Goal: Task Accomplishment & Management: Use online tool/utility

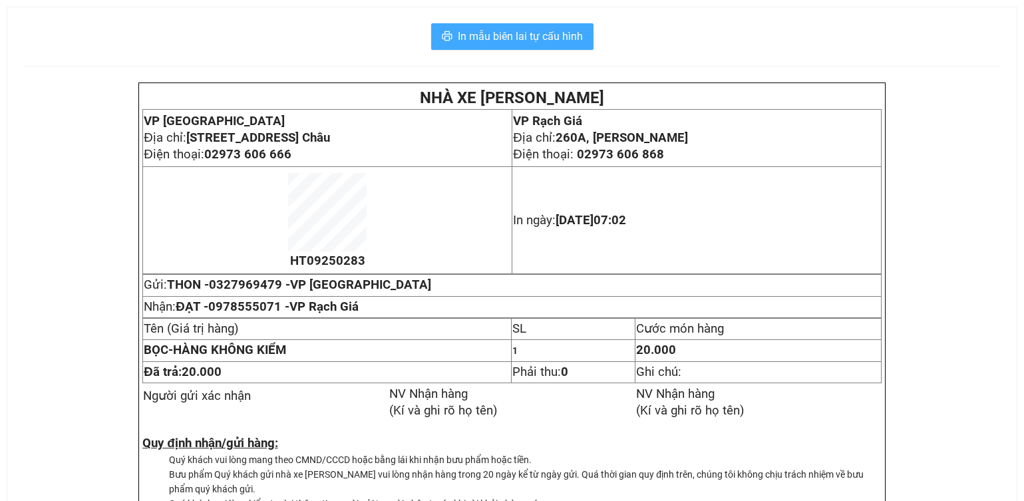
click at [517, 42] on span "In mẫu biên lai tự cấu hình" at bounding box center [520, 36] width 125 height 17
click at [548, 37] on span "In mẫu biên lai tự cấu hình" at bounding box center [520, 36] width 125 height 17
click at [564, 39] on span "In mẫu biên lai tự cấu hình" at bounding box center [520, 36] width 125 height 17
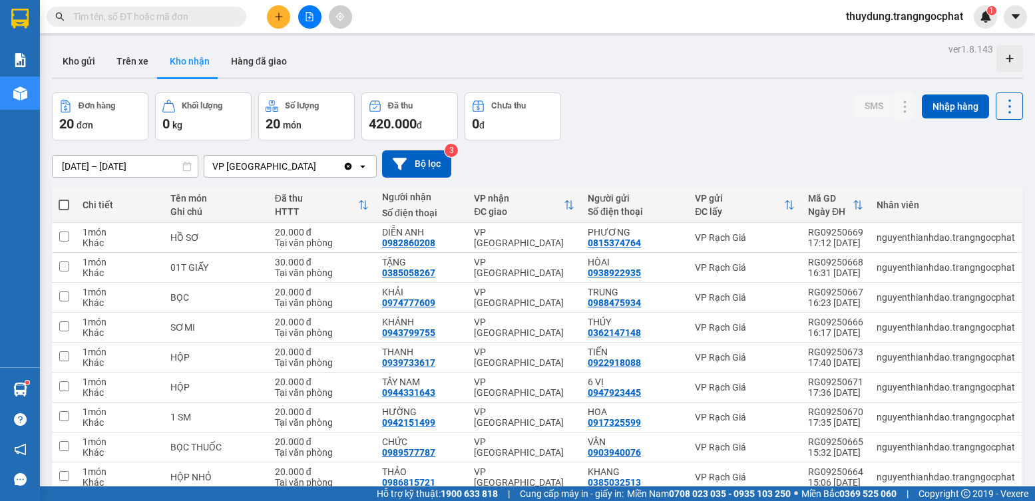
click at [156, 20] on input "text" at bounding box center [151, 16] width 157 height 15
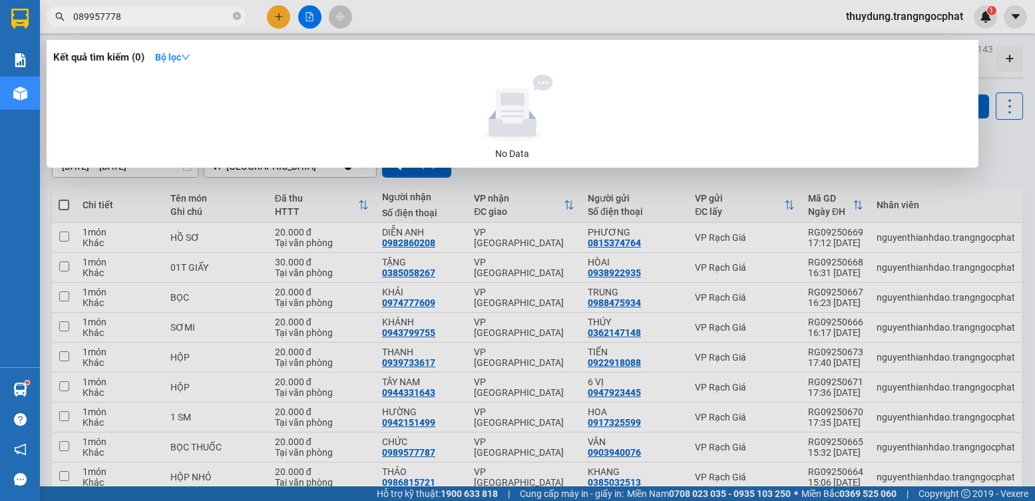
type input "0899577787"
click at [237, 12] on span at bounding box center [237, 17] width 8 height 13
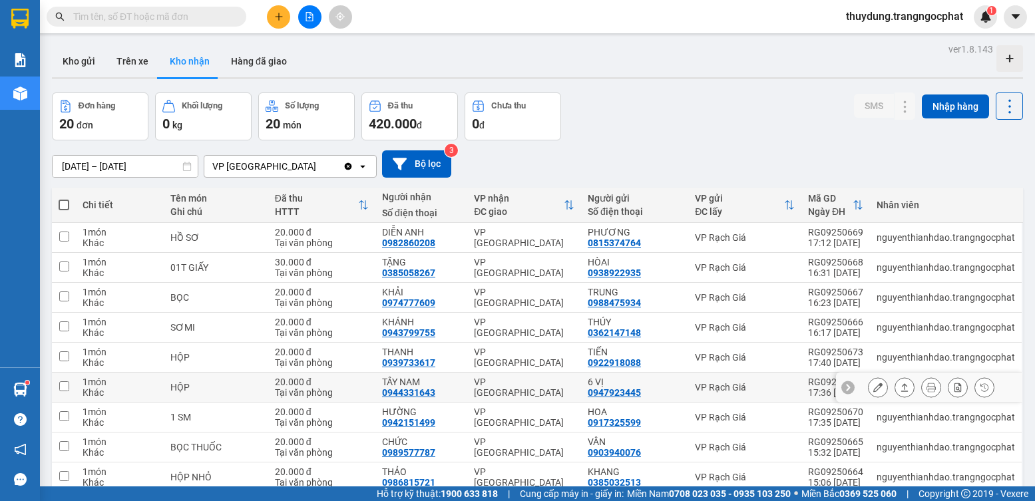
scroll to position [90, 0]
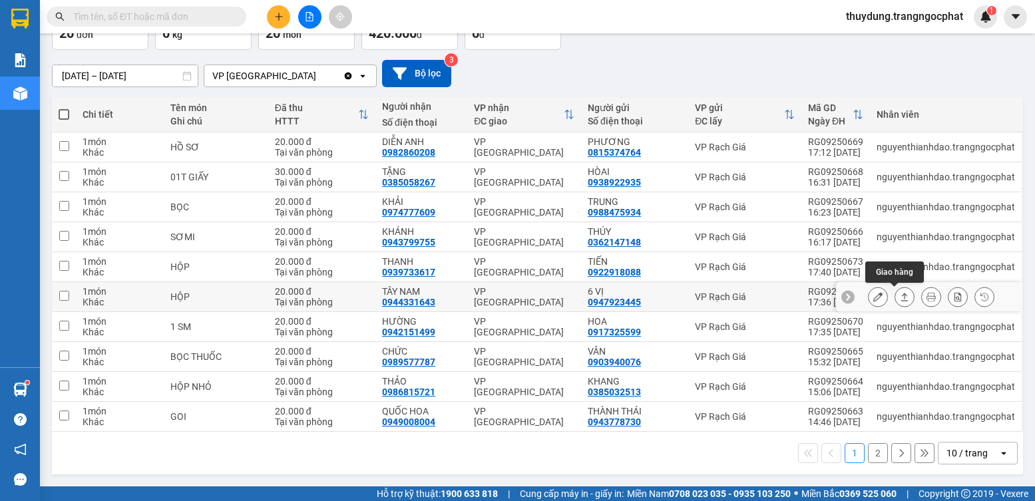
click at [895, 291] on button at bounding box center [904, 296] width 19 height 23
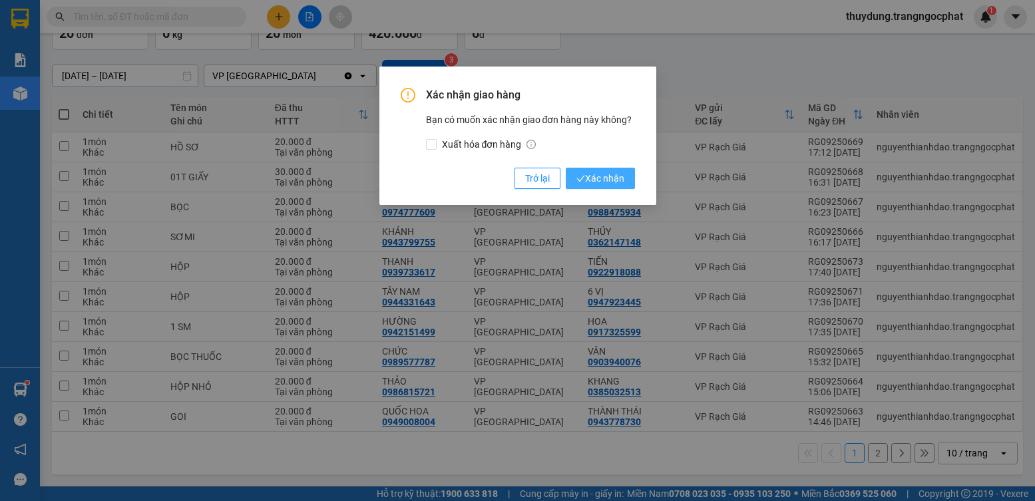
click at [595, 184] on span "Xác nhận" at bounding box center [600, 178] width 48 height 15
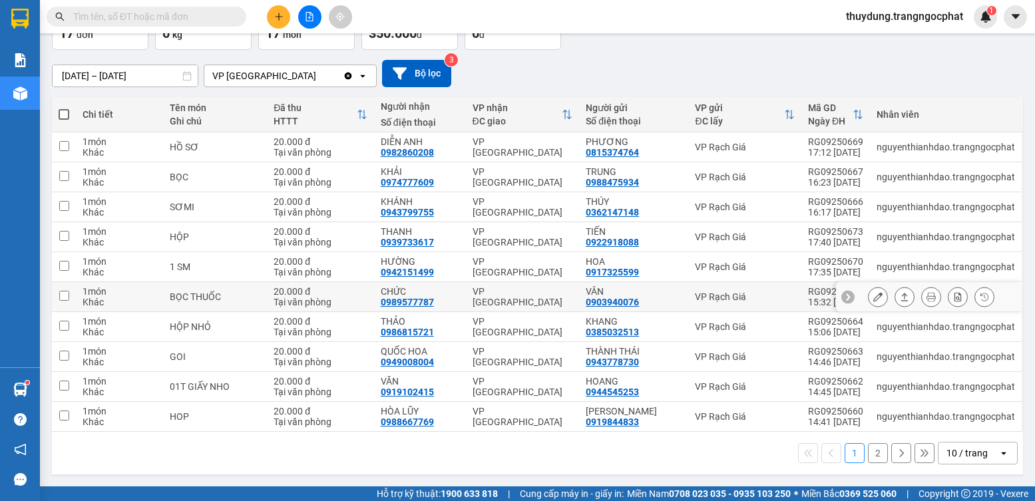
click at [900, 299] on icon at bounding box center [904, 296] width 9 height 9
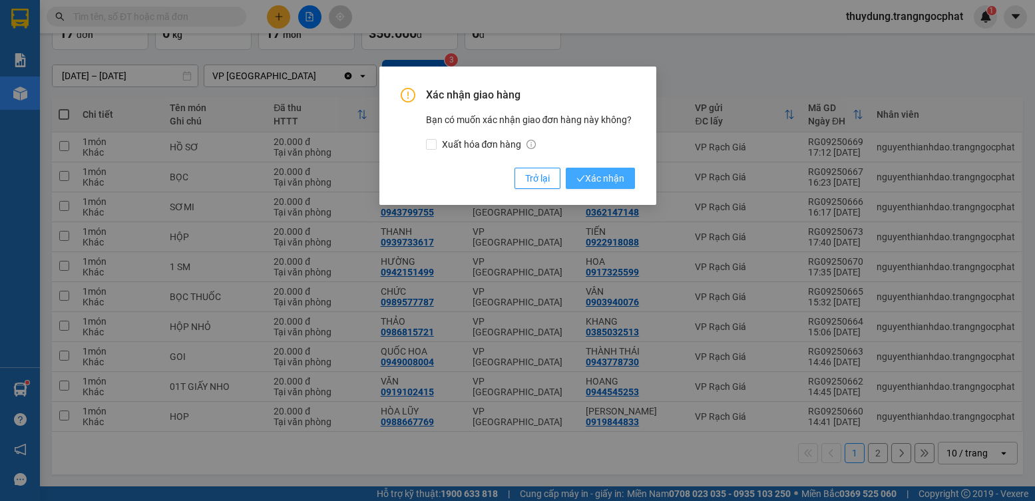
click at [580, 172] on span "Xác nhận" at bounding box center [600, 178] width 48 height 15
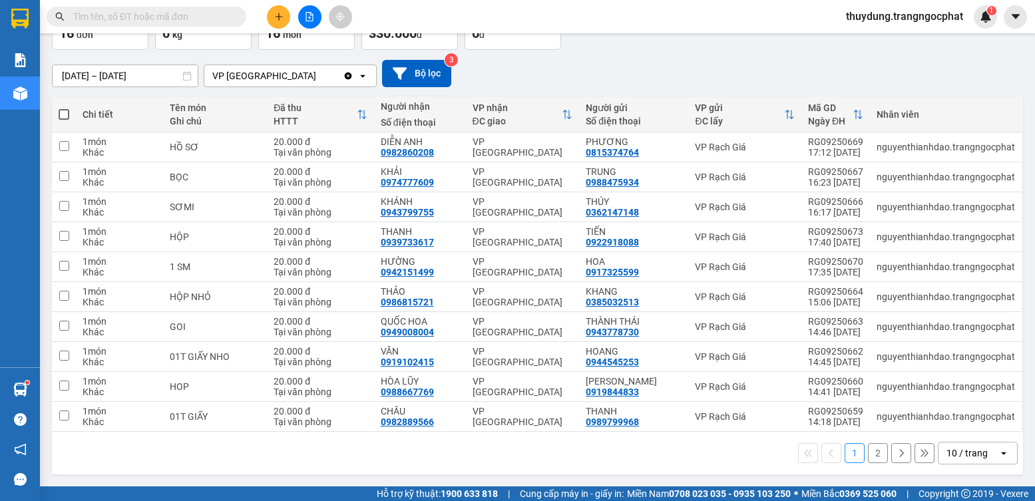
click at [160, 18] on input "text" at bounding box center [151, 16] width 157 height 15
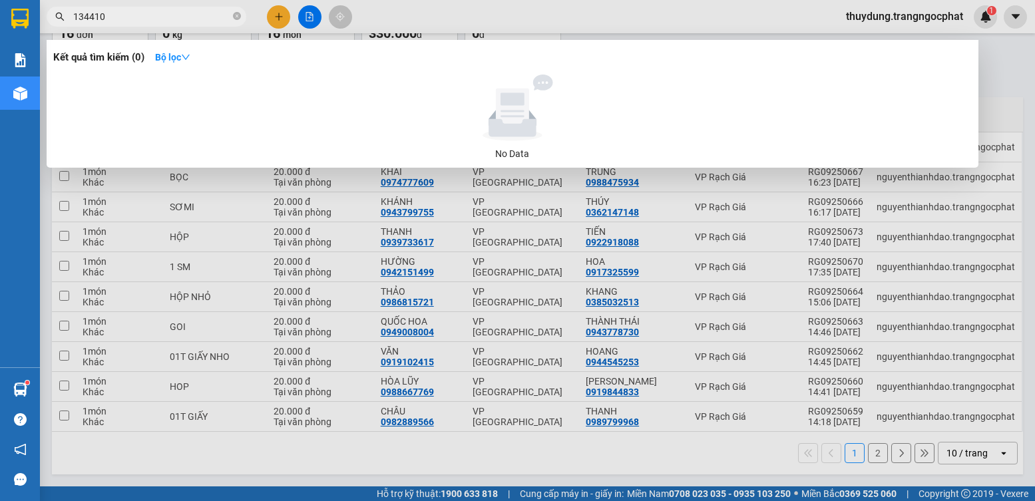
click at [70, 20] on span "134410" at bounding box center [147, 17] width 200 height 20
click at [76, 21] on input "134410" at bounding box center [151, 16] width 157 height 15
click at [73, 29] on div at bounding box center [517, 250] width 1035 height 501
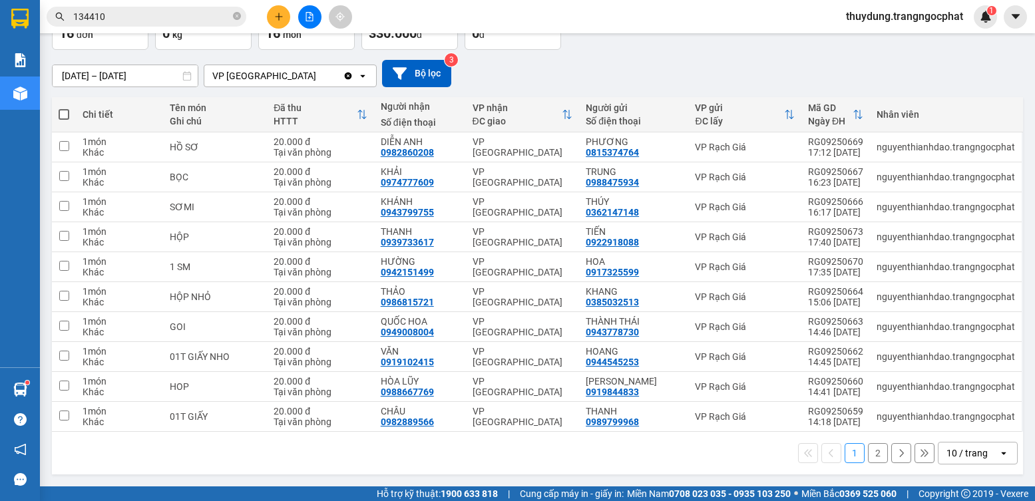
click at [73, 22] on input "134410" at bounding box center [151, 16] width 157 height 15
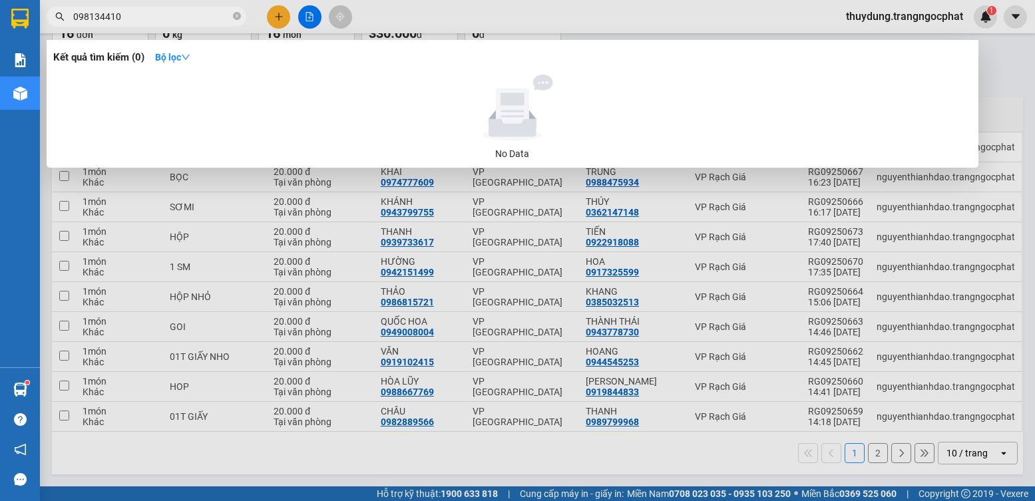
type input "0985134410"
click at [236, 17] on icon "close-circle" at bounding box center [237, 16] width 8 height 8
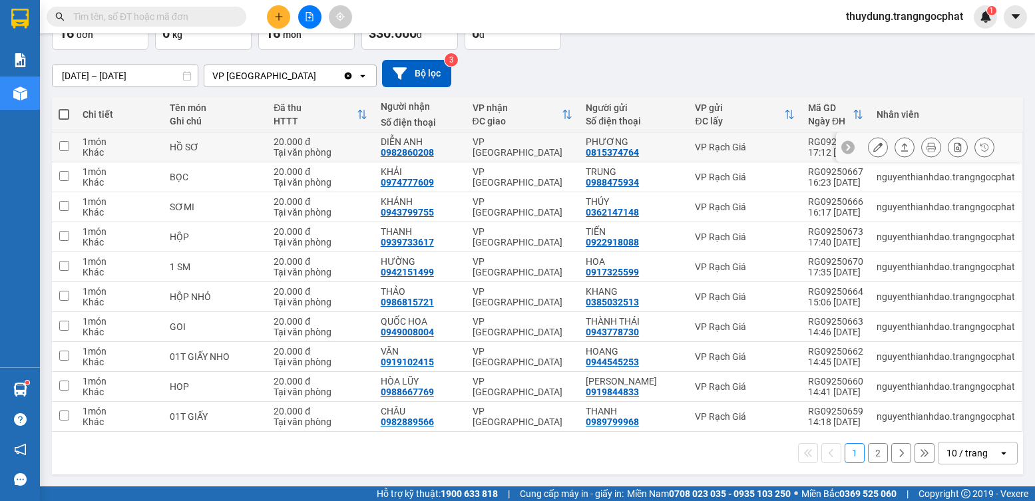
scroll to position [0, 0]
